Goal: Ask a question

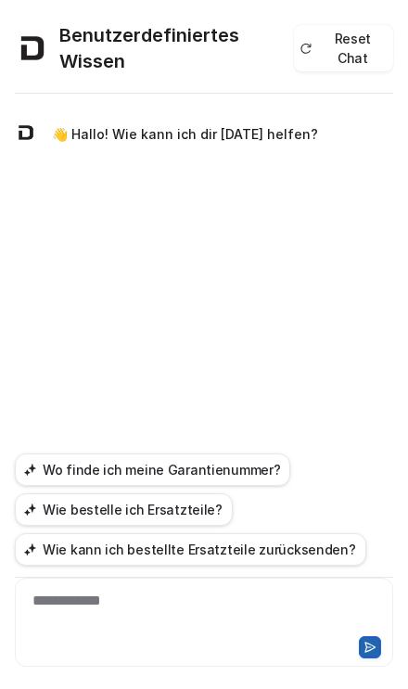
click at [71, 464] on button "Wo finde ich meine Garantienummer?" at bounding box center [152, 469] width 275 height 32
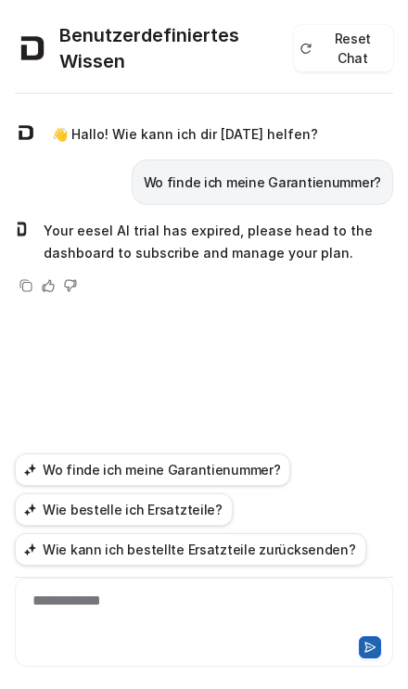
click at [197, 603] on div "**********" at bounding box center [203, 611] width 369 height 43
click at [369, 642] on button at bounding box center [370, 647] width 22 height 22
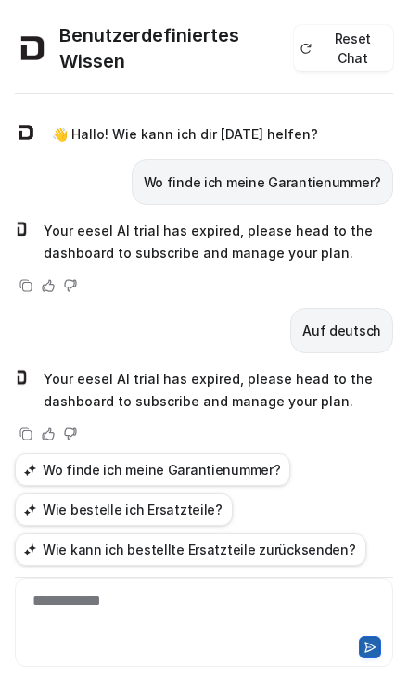
scroll to position [14, 0]
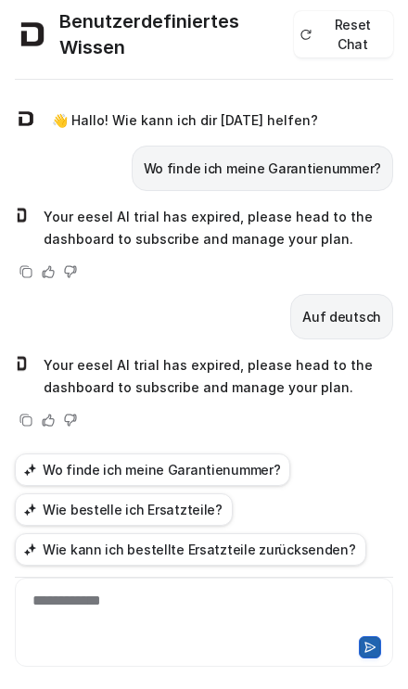
click at [364, 642] on button at bounding box center [370, 647] width 22 height 22
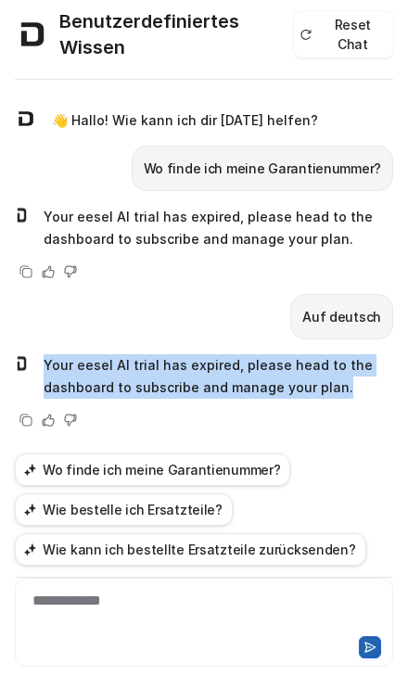
click at [331, 317] on p "Auf deutsch" at bounding box center [341, 317] width 79 height 22
click at [368, 404] on div "Your eesel AI trial has expired, please head to the dashboard to subscribe and …" at bounding box center [204, 390] width 378 height 81
